Goal: Task Accomplishment & Management: Use online tool/utility

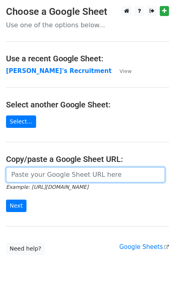
click at [28, 174] on input "url" at bounding box center [85, 174] width 159 height 15
paste input "https://docs.google.com/spreadsheets/d/1bppDSWMlfbCM7zmSzIEhzqQ6K6hxspRxOKxZeXG…"
type input "https://docs.google.com/spreadsheets/d/1bppDSWMlfbCM7zmSzIEhzqQ6K6hxspRxOKxZeXG…"
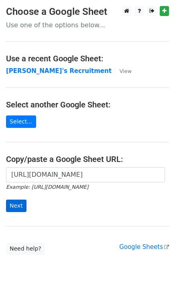
scroll to position [0, 0]
drag, startPoint x: 26, startPoint y: 202, endPoint x: 19, endPoint y: 204, distance: 6.7
click at [25, 202] on form "https://docs.google.com/spreadsheets/d/1bppDSWMlfbCM7zmSzIEhzqQ6K6hxspRxOKxZeXG…" at bounding box center [87, 189] width 163 height 45
click at [18, 205] on input "Next" at bounding box center [16, 206] width 20 height 12
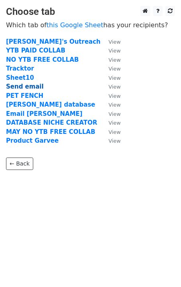
click at [30, 85] on strong "Send email" at bounding box center [25, 86] width 38 height 7
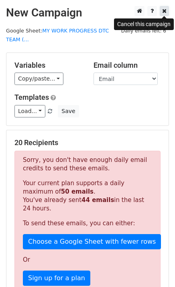
click at [160, 14] on link at bounding box center [164, 11] width 9 height 10
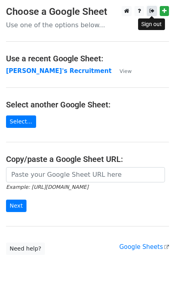
click at [154, 10] on icon at bounding box center [151, 11] width 5 height 6
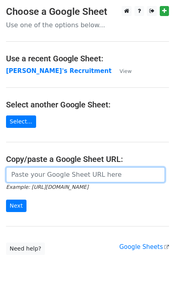
click at [35, 172] on input "url" at bounding box center [85, 174] width 159 height 15
paste input "[URL][DOMAIN_NAME]"
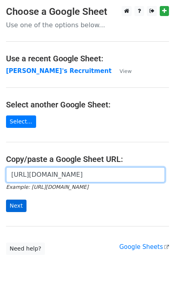
type input "https://docs.google.com/spreadsheets/d/1bppDSWMlfbCM7zmSzIEhzqQ6K6hxspRxOKxZeXG…"
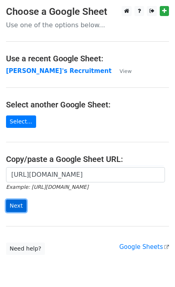
scroll to position [0, 0]
click at [16, 200] on input "Next" at bounding box center [16, 206] width 20 height 12
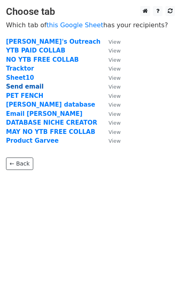
click at [25, 89] on strong "Send email" at bounding box center [25, 86] width 38 height 7
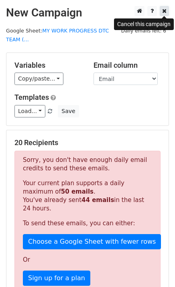
click at [161, 13] on link at bounding box center [164, 11] width 9 height 10
